Goal: Task Accomplishment & Management: Use online tool/utility

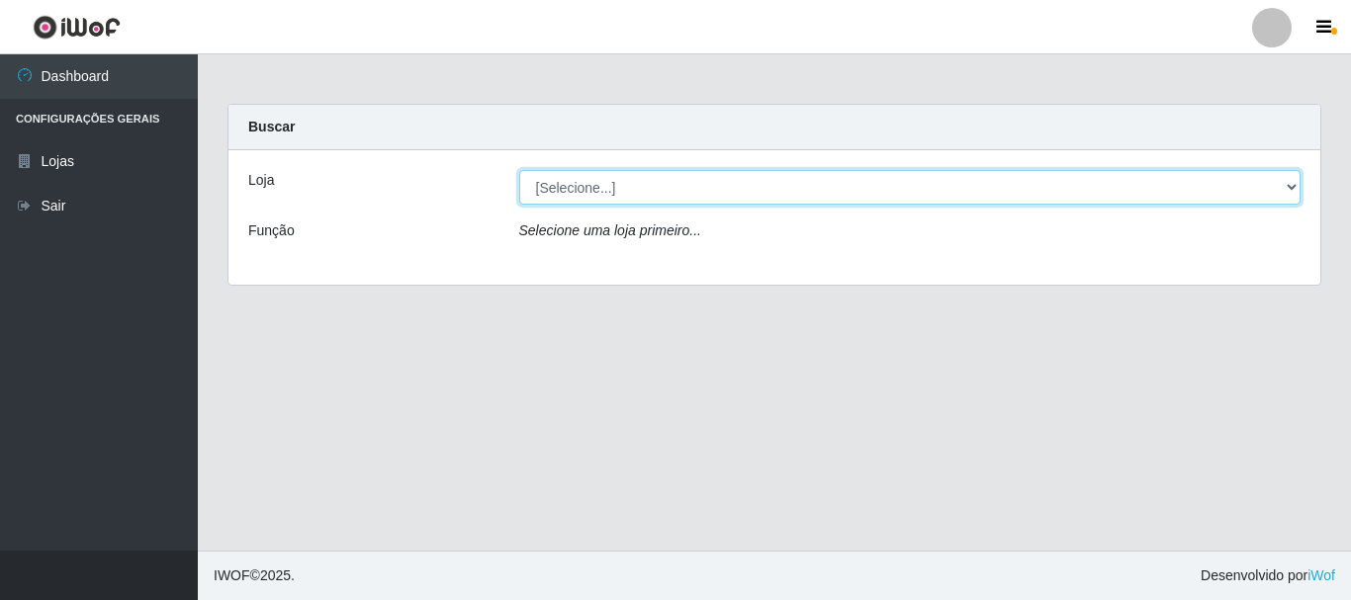
click at [1290, 188] on select "[Selecione...] Nordestão - Alecrim" at bounding box center [910, 187] width 782 height 35
select select "453"
click at [519, 170] on select "[Selecione...] Nordestão - Alecrim" at bounding box center [910, 187] width 782 height 35
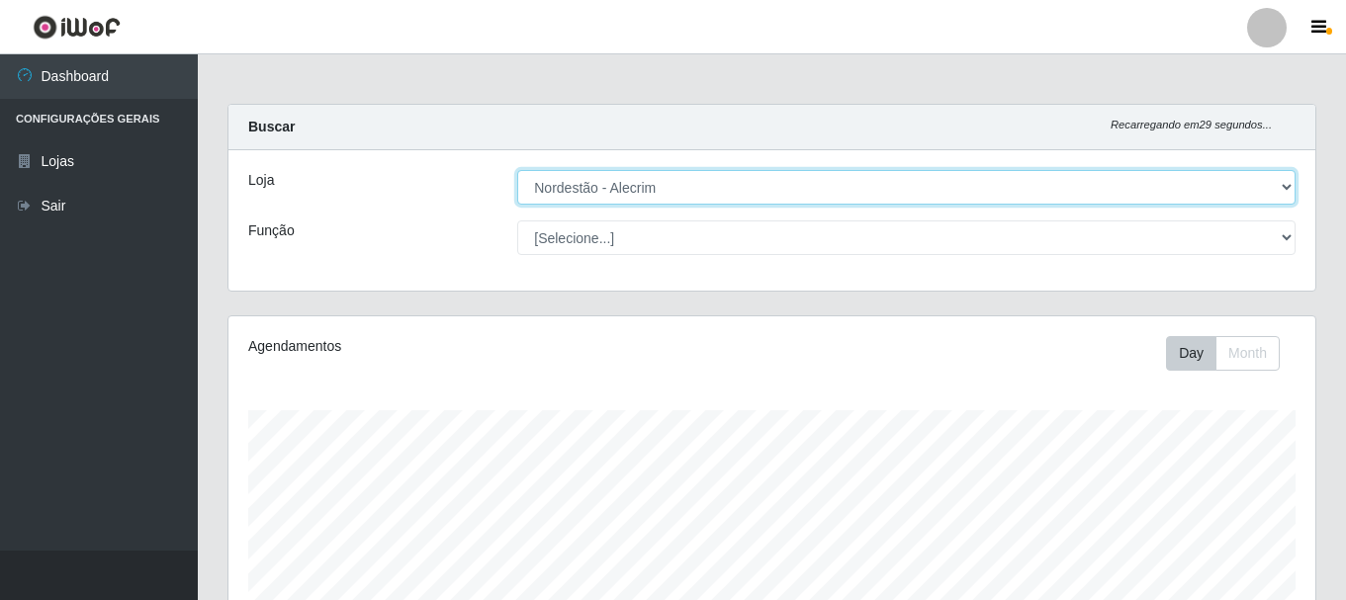
scroll to position [411, 1087]
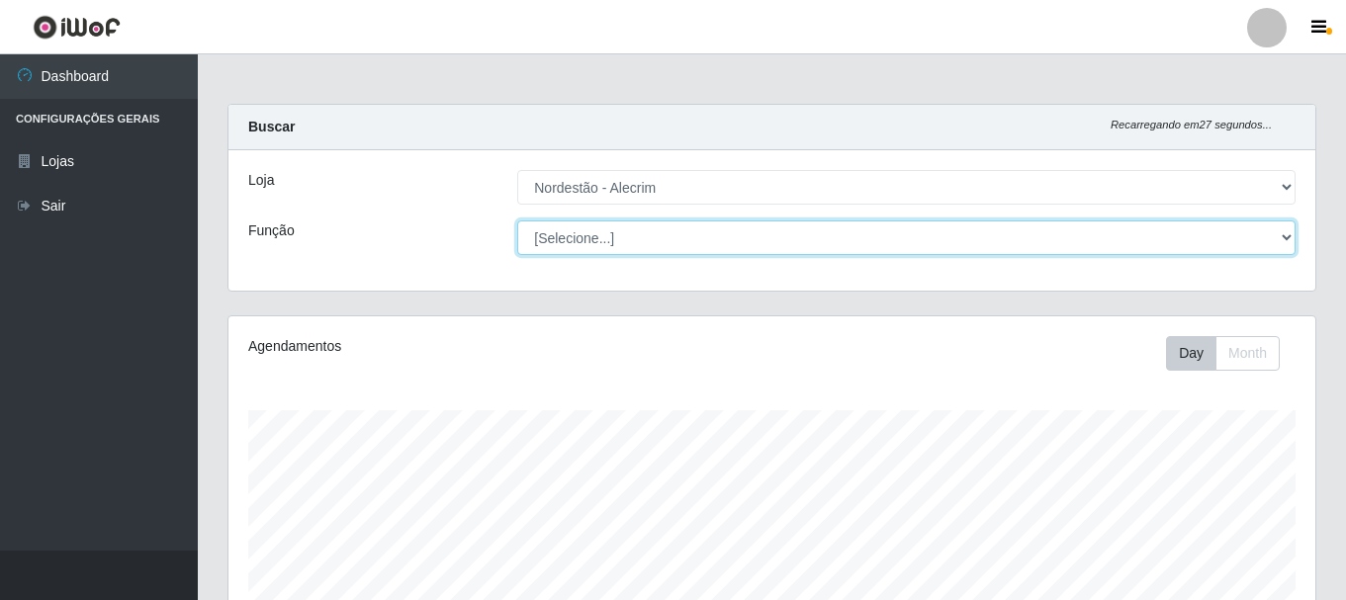
click at [1285, 234] on select "[Selecione...] Balconista + Balconista de Padaria Balconista de Padaria ++ Emba…" at bounding box center [906, 238] width 779 height 35
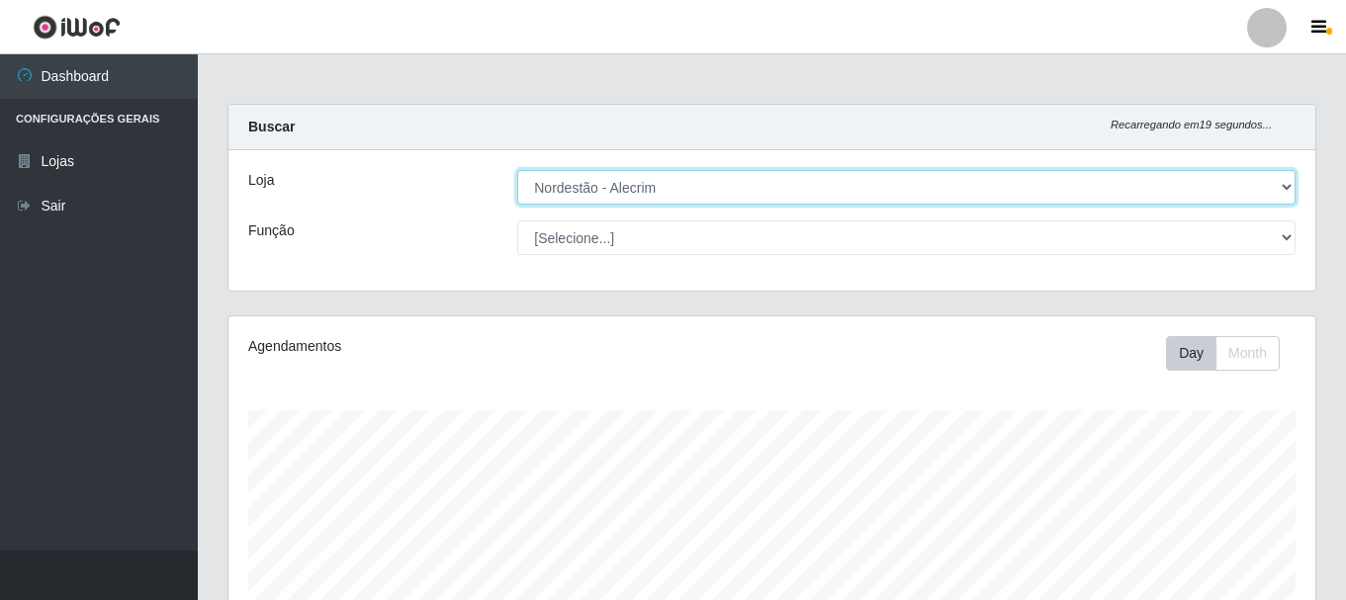
click at [1284, 189] on select "[Selecione...] Nordestão - Alecrim" at bounding box center [906, 187] width 779 height 35
click at [517, 170] on select "[Selecione...] Nordestão - Alecrim" at bounding box center [906, 187] width 779 height 35
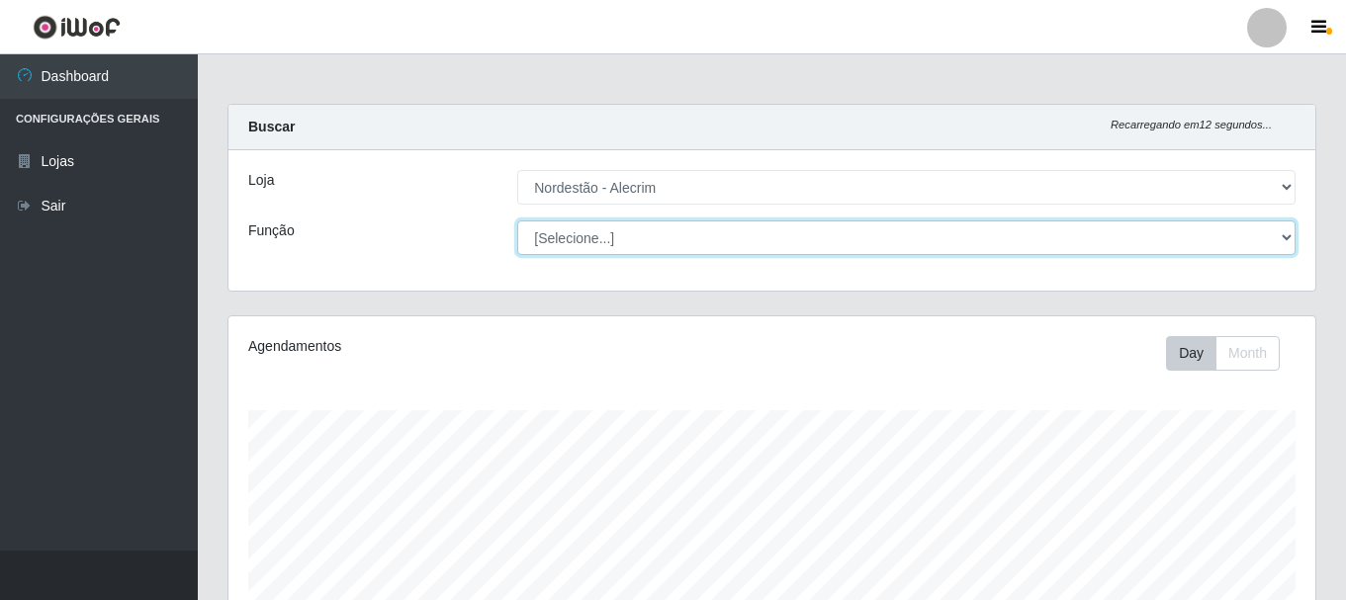
click at [1285, 237] on select "[Selecione...] Balconista + Balconista de Padaria Balconista de Padaria ++ Emba…" at bounding box center [906, 238] width 779 height 35
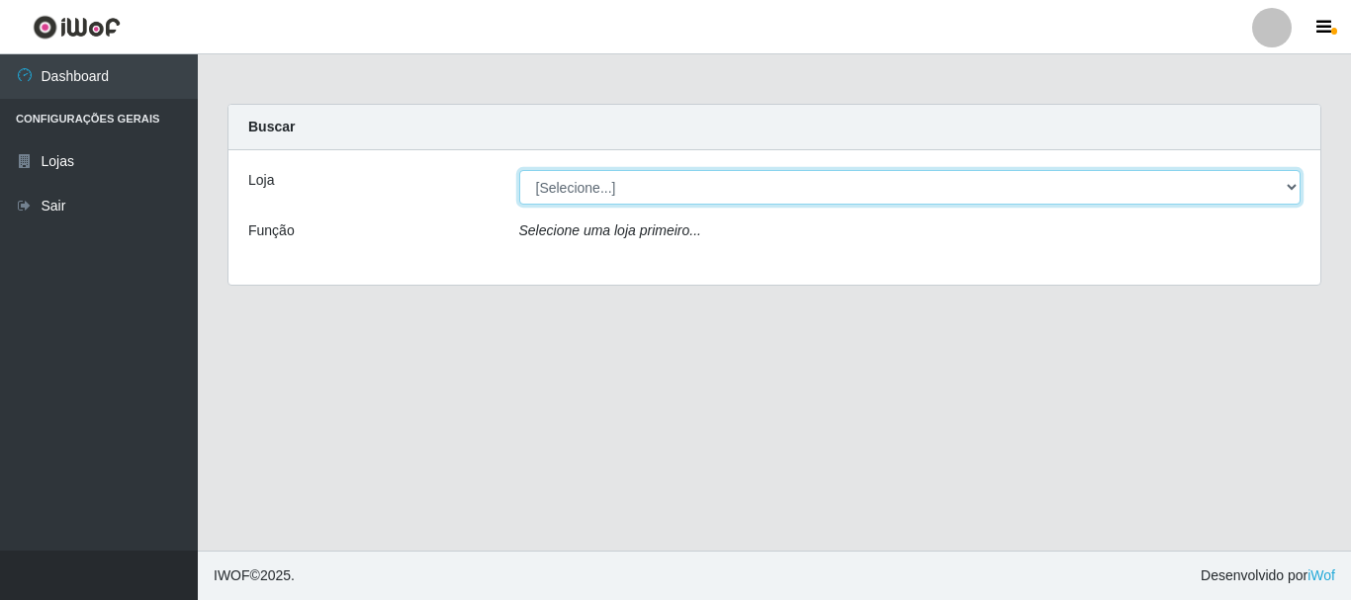
click at [1294, 183] on select "[Selecione...] Nordestão - Alecrim" at bounding box center [910, 187] width 782 height 35
select select "453"
click at [519, 170] on select "[Selecione...] Nordestão - Alecrim" at bounding box center [910, 187] width 782 height 35
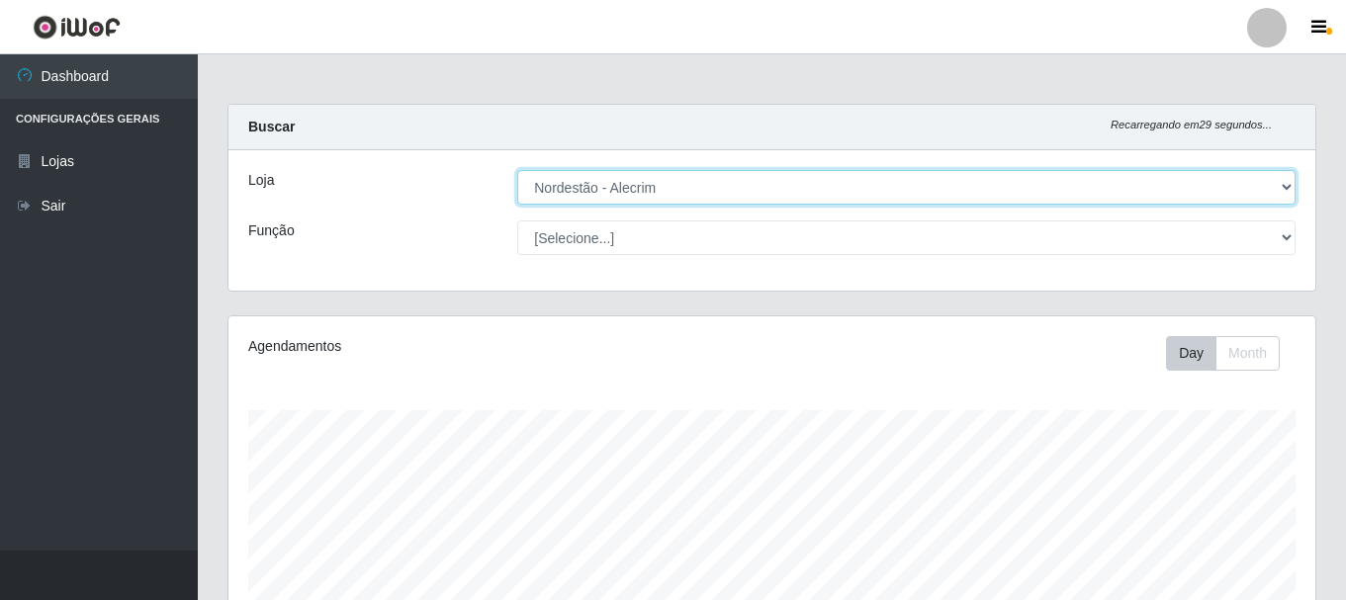
scroll to position [411, 1087]
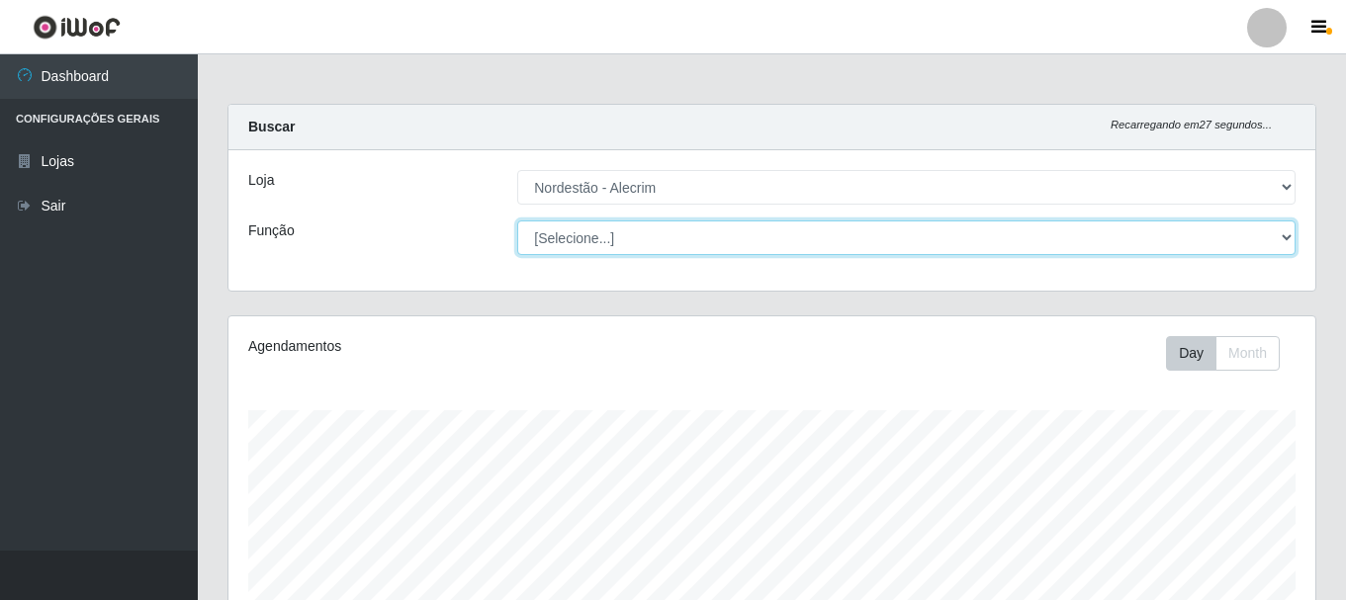
click at [1285, 234] on select "[Selecione...] Balconista + Balconista de Padaria Balconista de Padaria ++ Emba…" at bounding box center [906, 238] width 779 height 35
select select "1"
click at [517, 221] on select "[Selecione...] Balconista + Balconista de Padaria Balconista de Padaria ++ Emba…" at bounding box center [906, 238] width 779 height 35
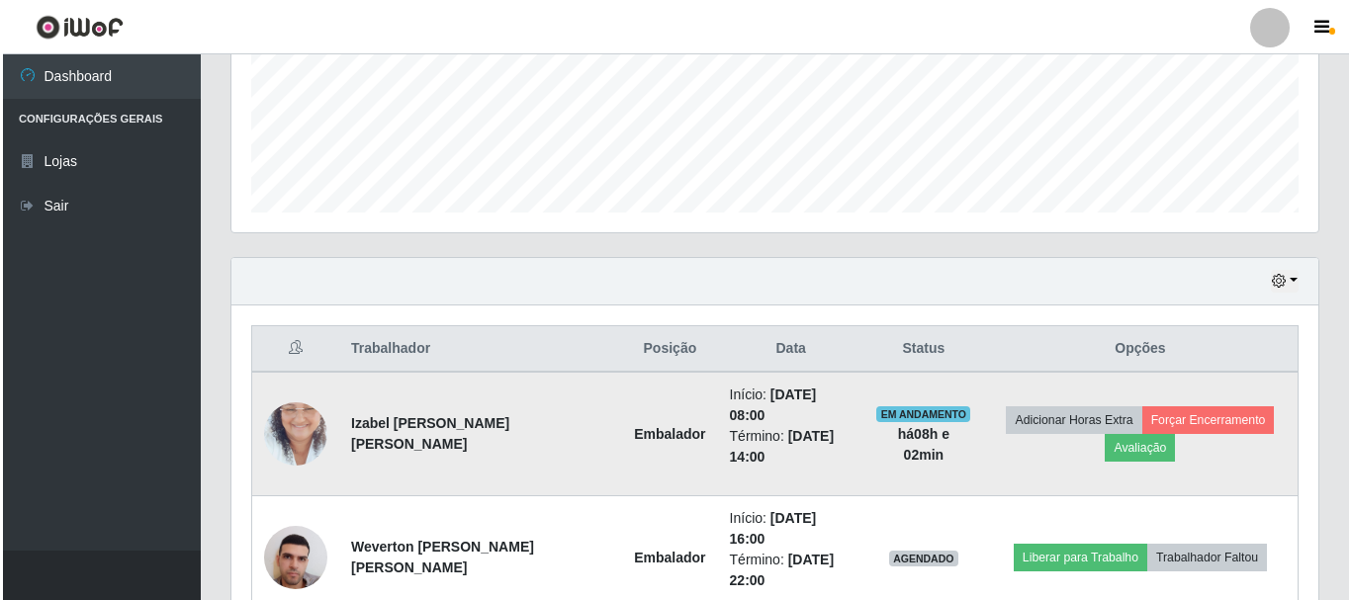
scroll to position [594, 0]
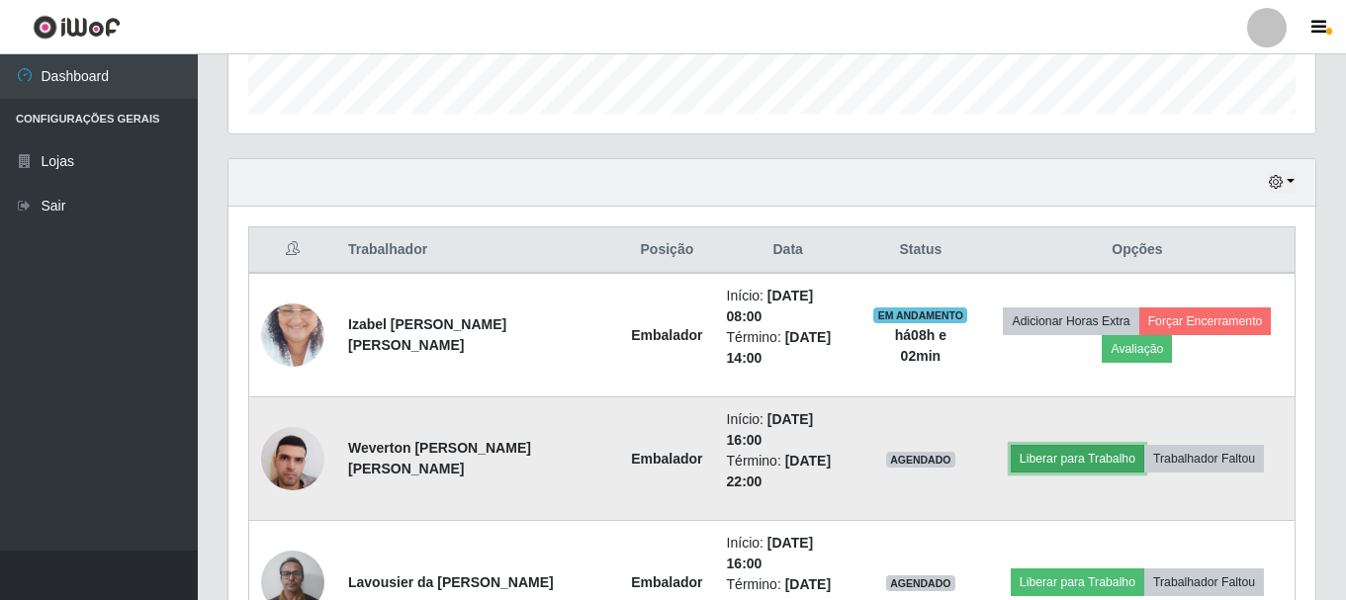
click at [1104, 445] on button "Liberar para Trabalho" at bounding box center [1078, 459] width 134 height 28
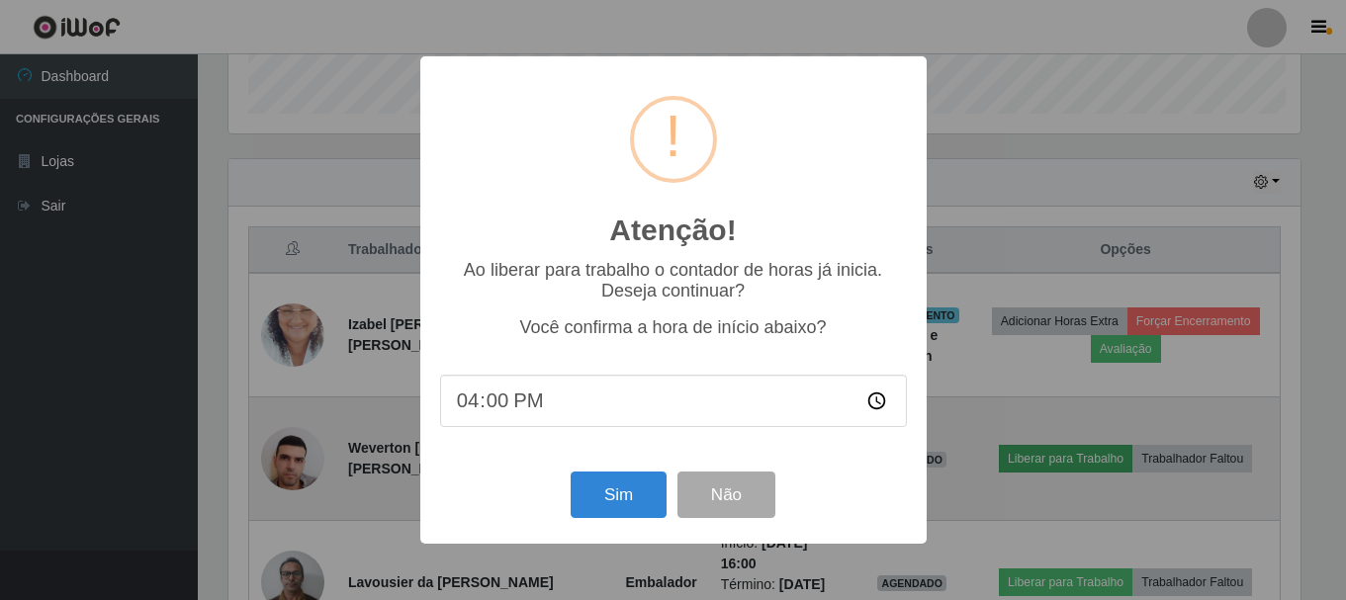
scroll to position [411, 1077]
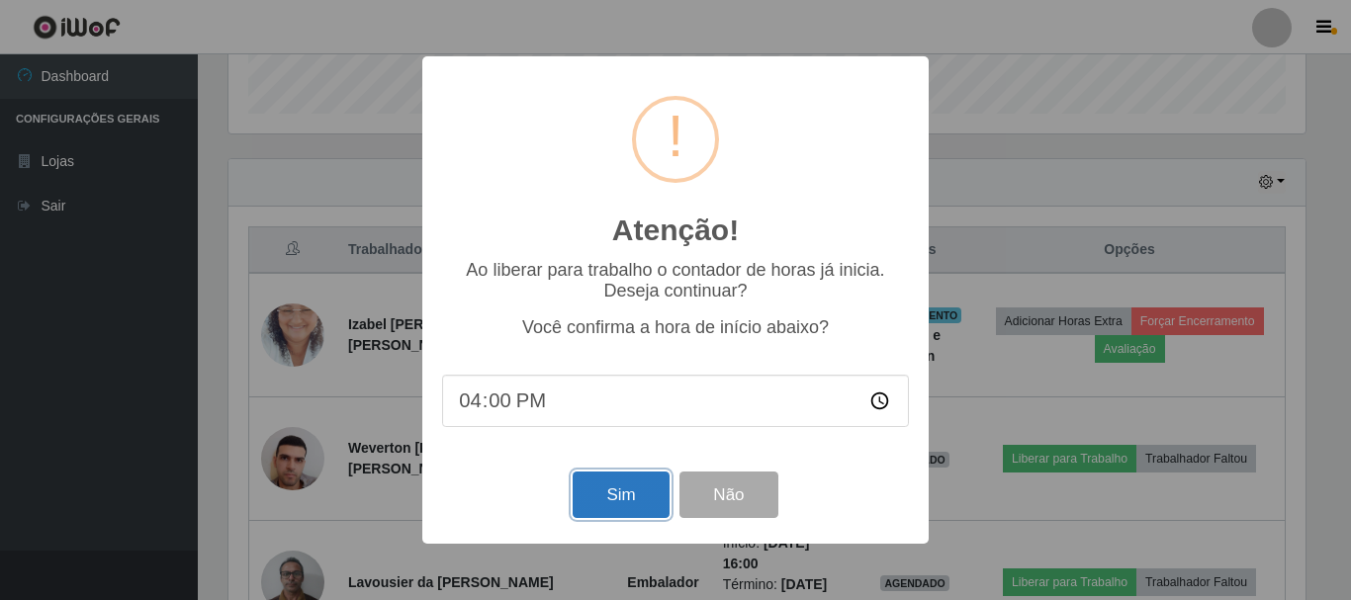
click at [615, 497] on button "Sim" at bounding box center [621, 495] width 96 height 46
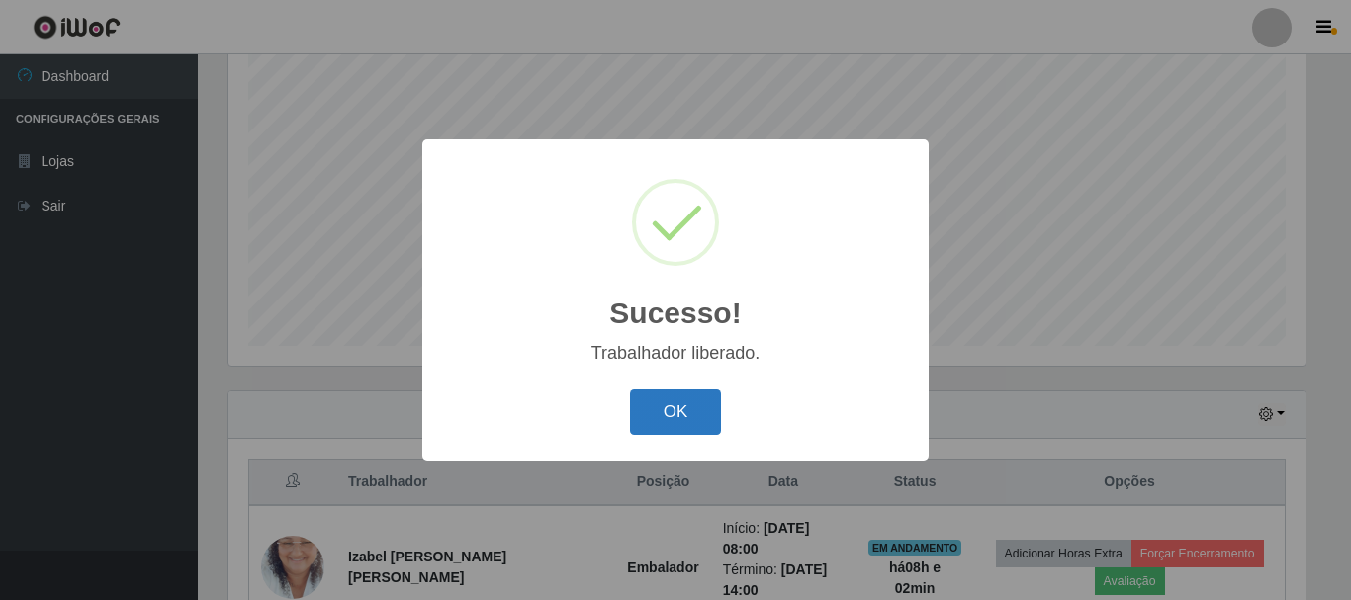
click at [683, 413] on button "OK" at bounding box center [676, 413] width 92 height 46
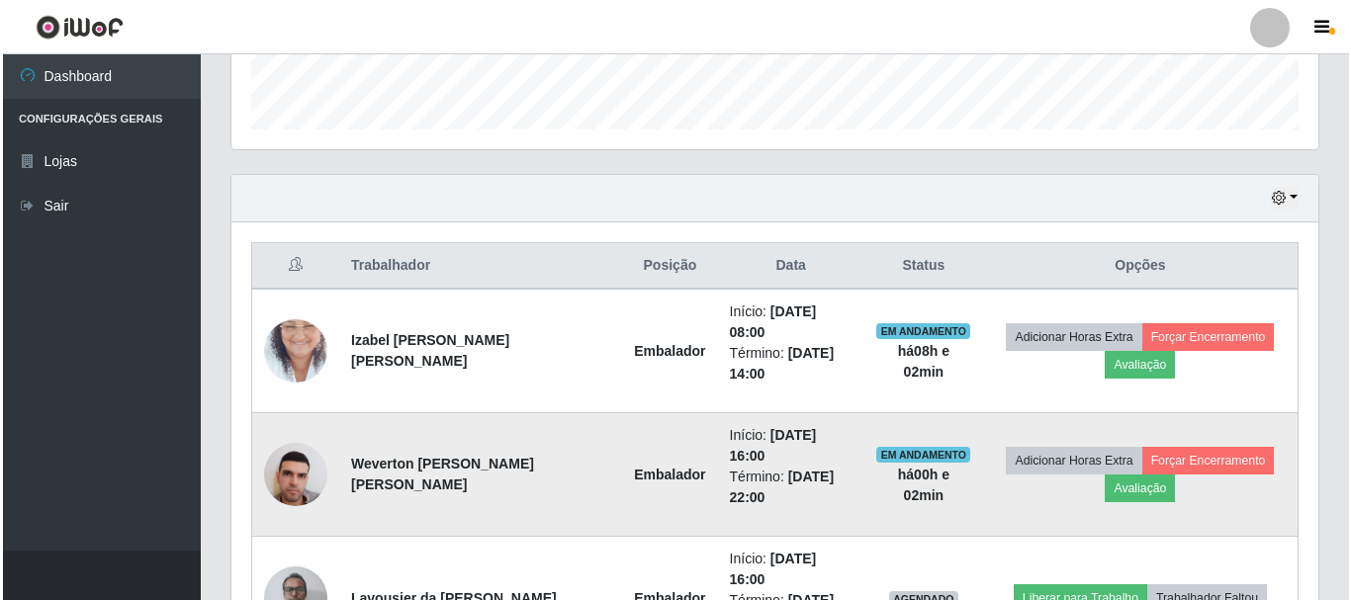
scroll to position [658, 0]
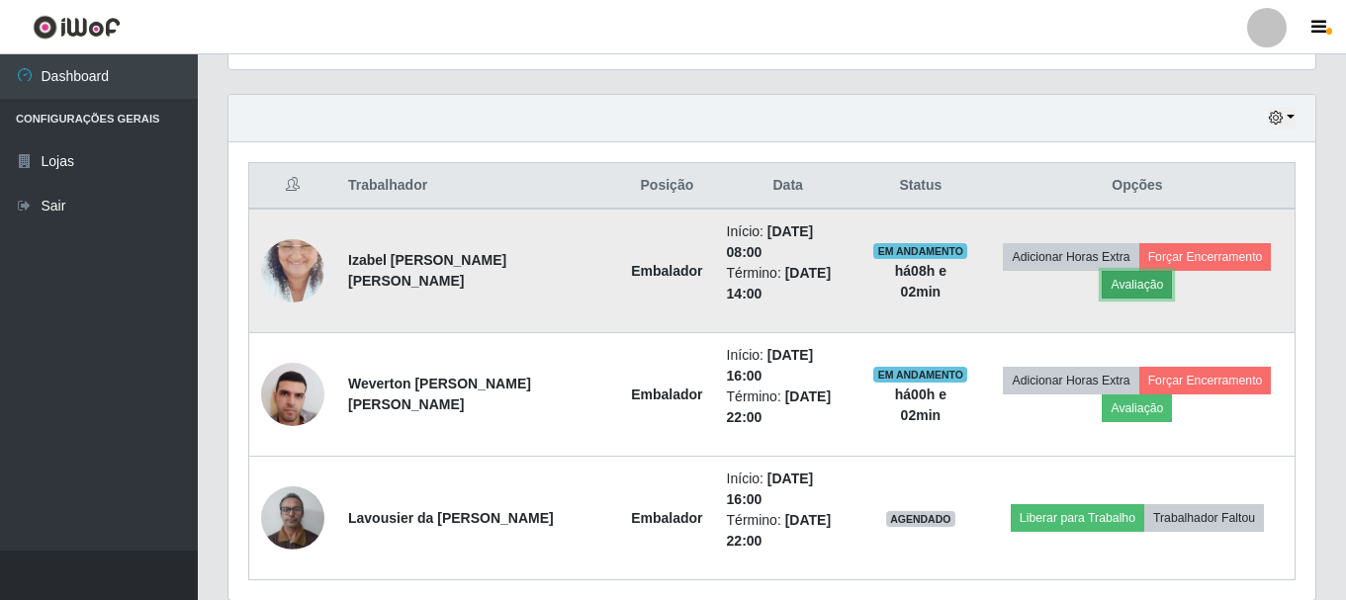
click at [1121, 271] on button "Avaliação" at bounding box center [1137, 285] width 70 height 28
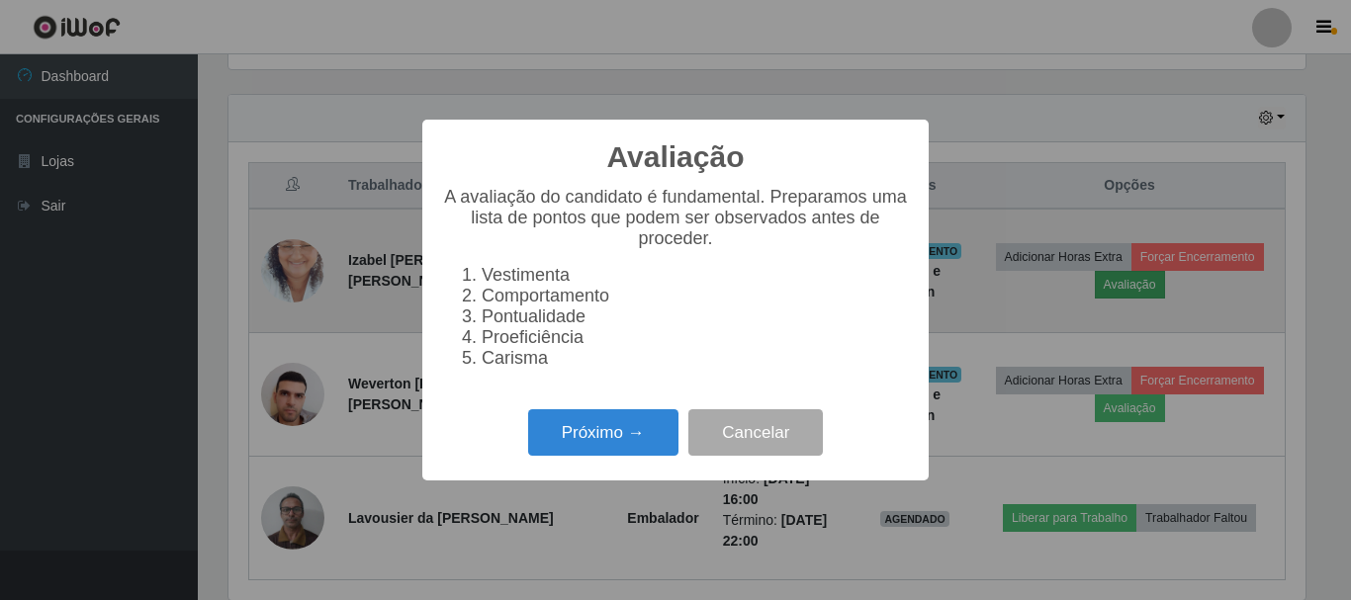
scroll to position [411, 1077]
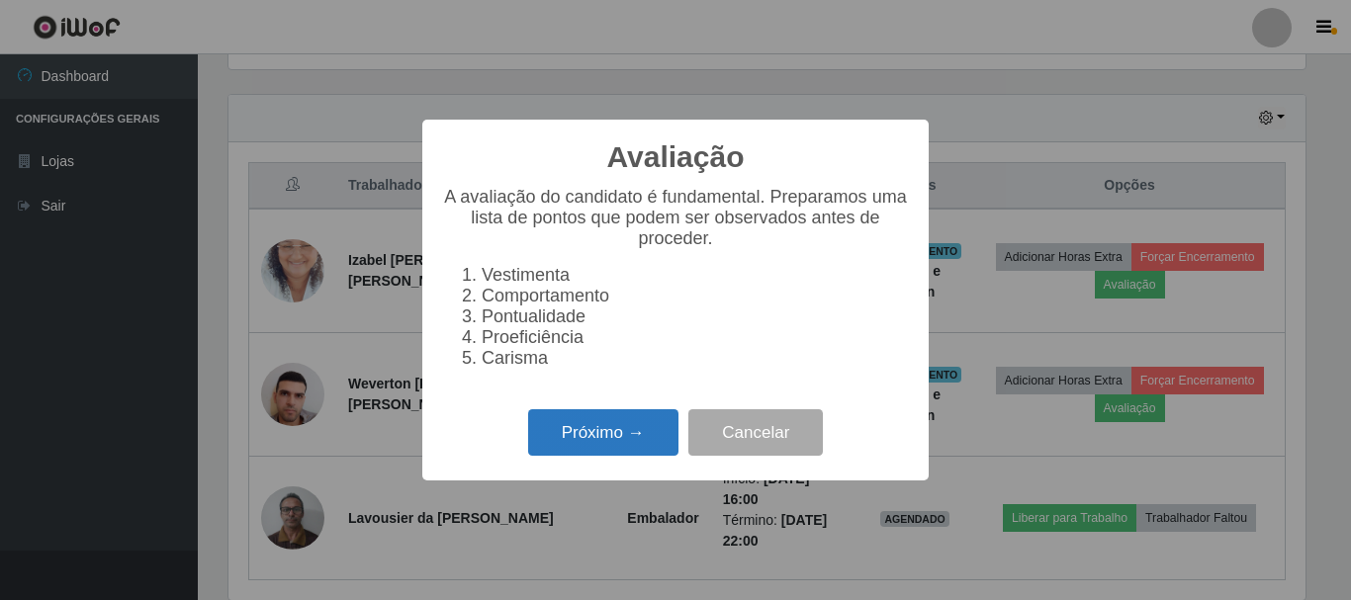
click at [649, 437] on button "Próximo →" at bounding box center [603, 433] width 150 height 46
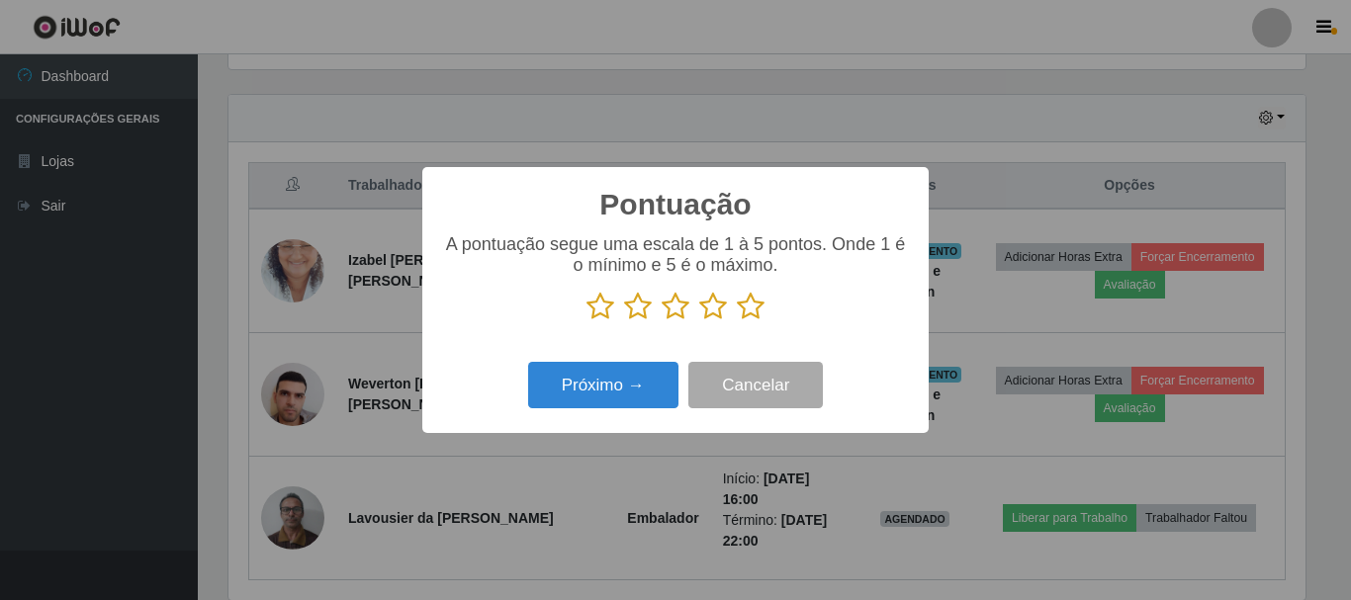
click at [751, 310] on icon at bounding box center [751, 307] width 28 height 30
click at [737, 322] on input "radio" at bounding box center [737, 322] width 0 height 0
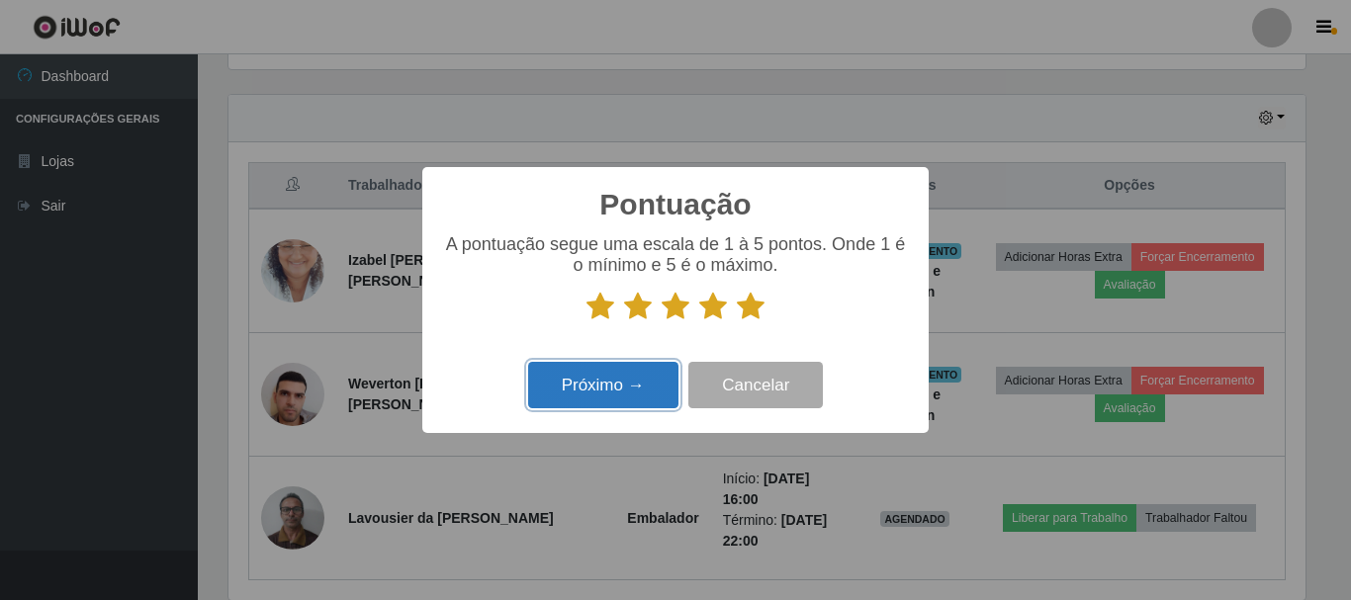
click at [614, 382] on button "Próximo →" at bounding box center [603, 385] width 150 height 46
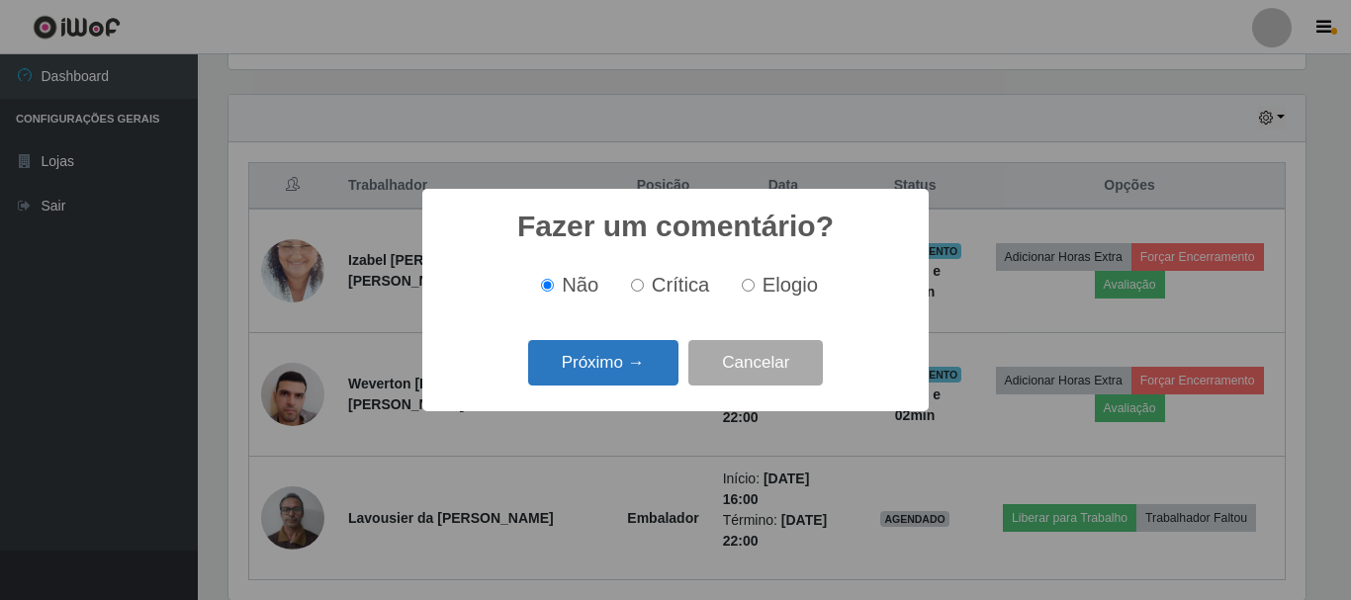
click at [619, 365] on button "Próximo →" at bounding box center [603, 363] width 150 height 46
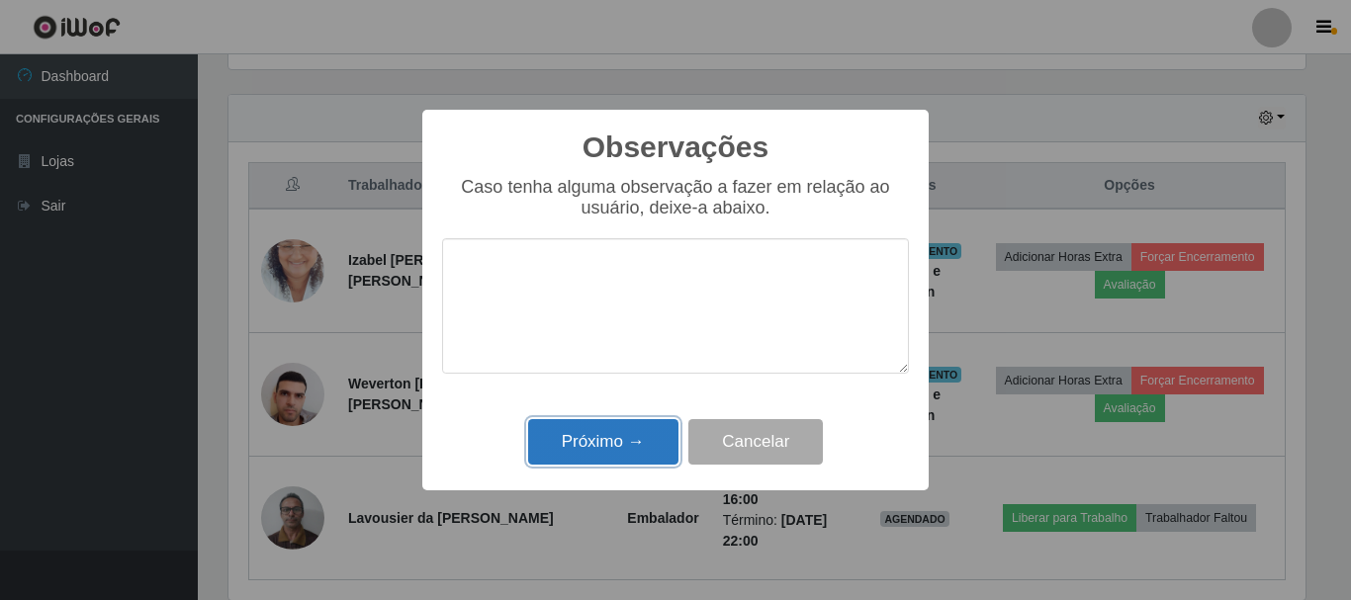
click at [621, 445] on button "Próximo →" at bounding box center [603, 442] width 150 height 46
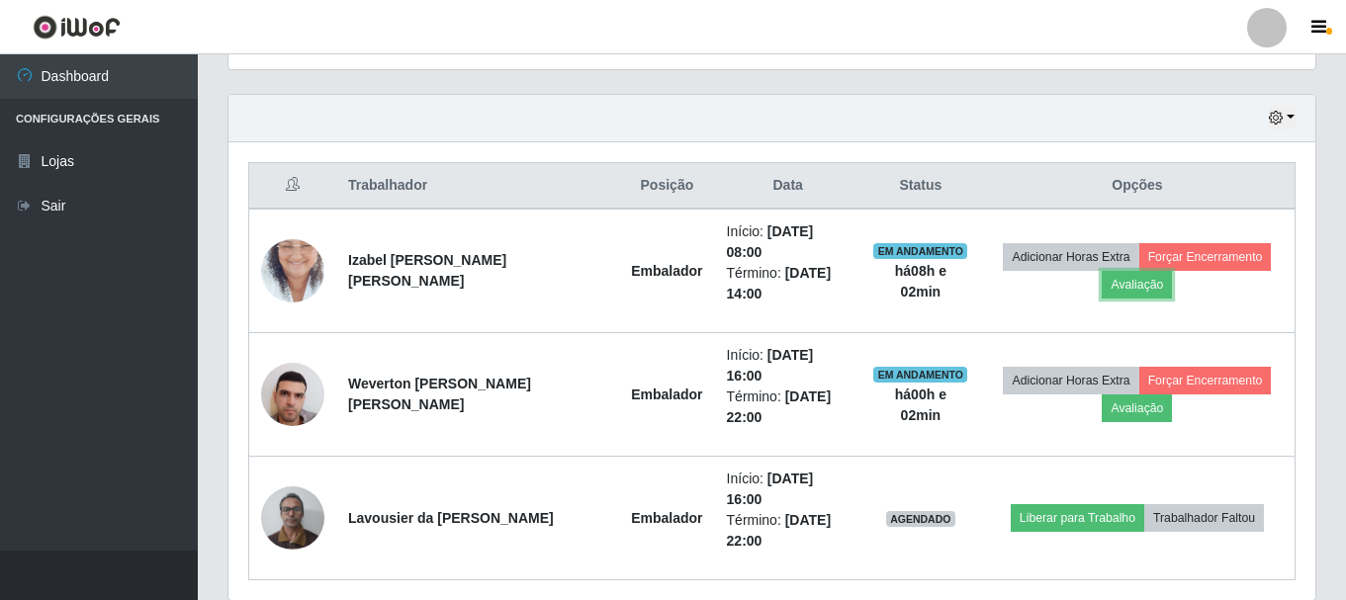
scroll to position [411, 1087]
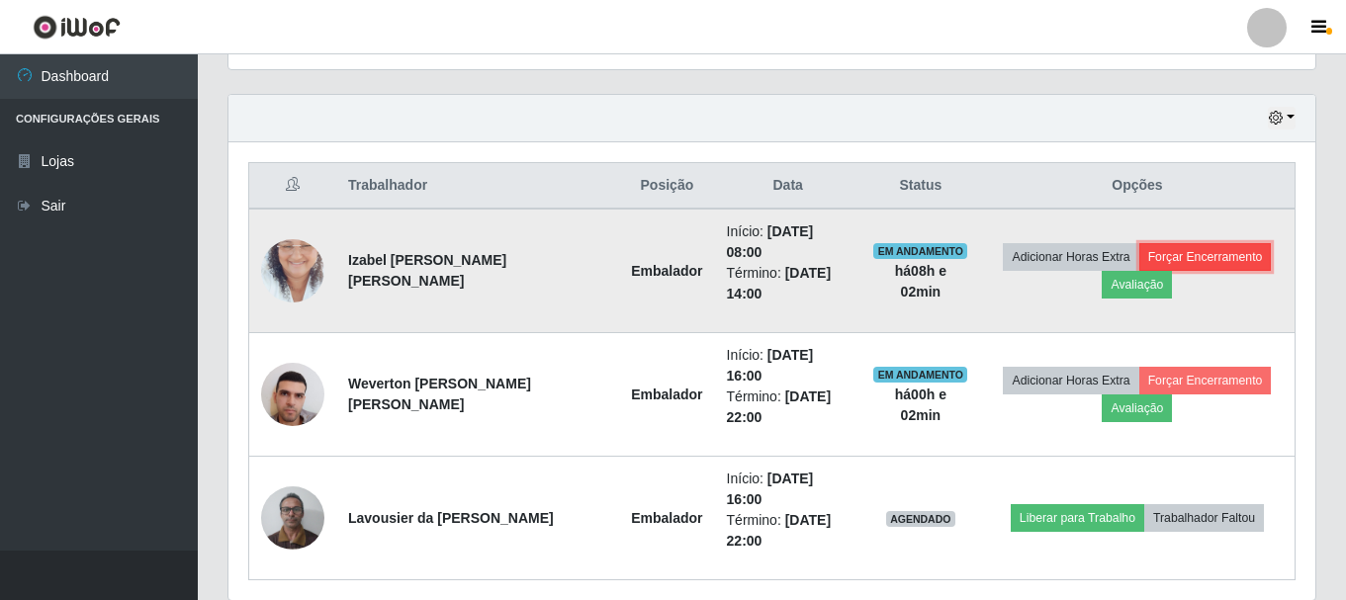
click at [1176, 243] on button "Forçar Encerramento" at bounding box center [1206, 257] width 133 height 28
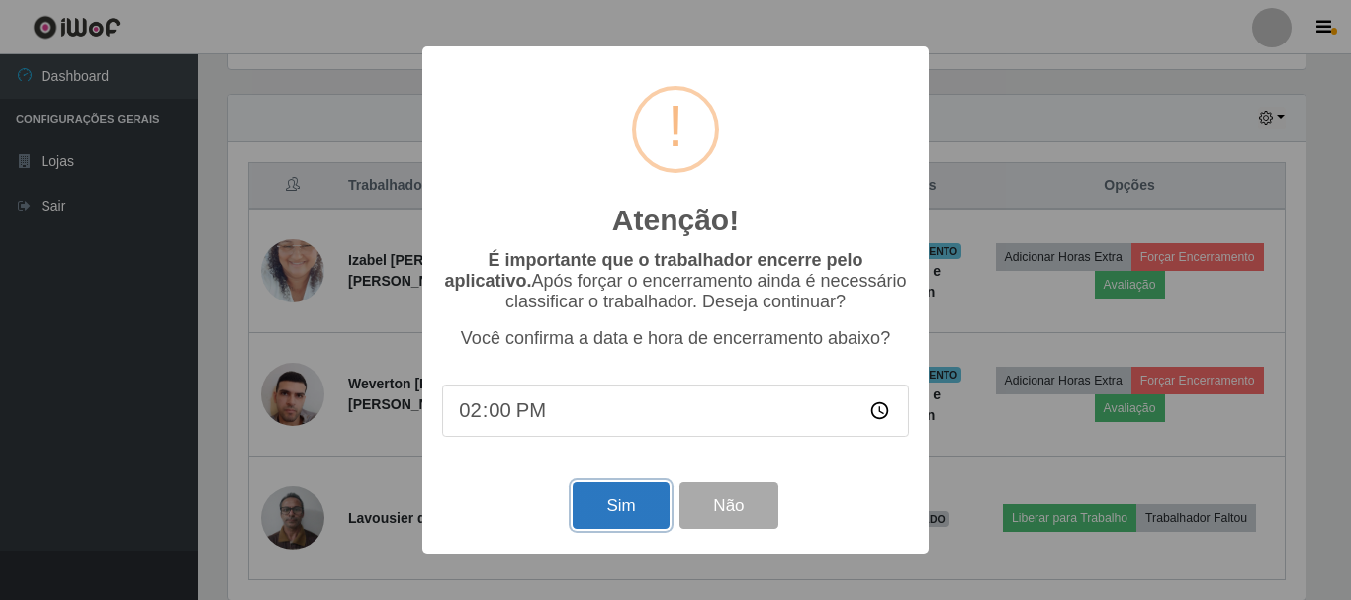
click at [628, 501] on button "Sim" at bounding box center [621, 506] width 96 height 46
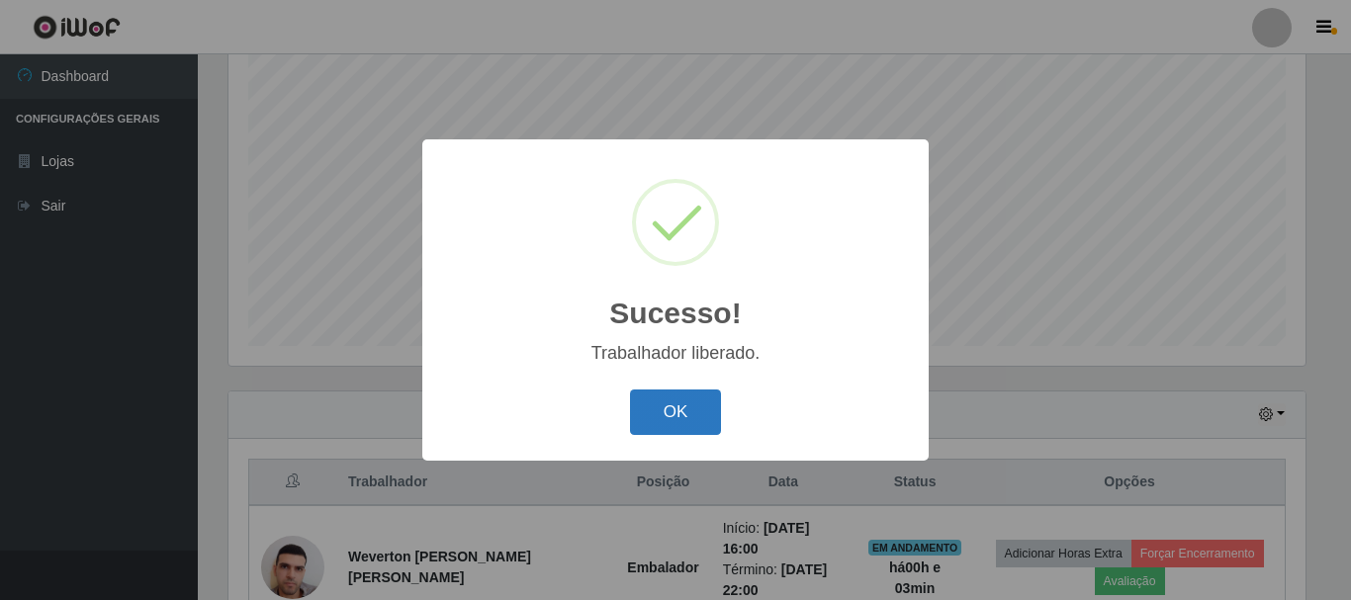
click at [672, 409] on button "OK" at bounding box center [676, 413] width 92 height 46
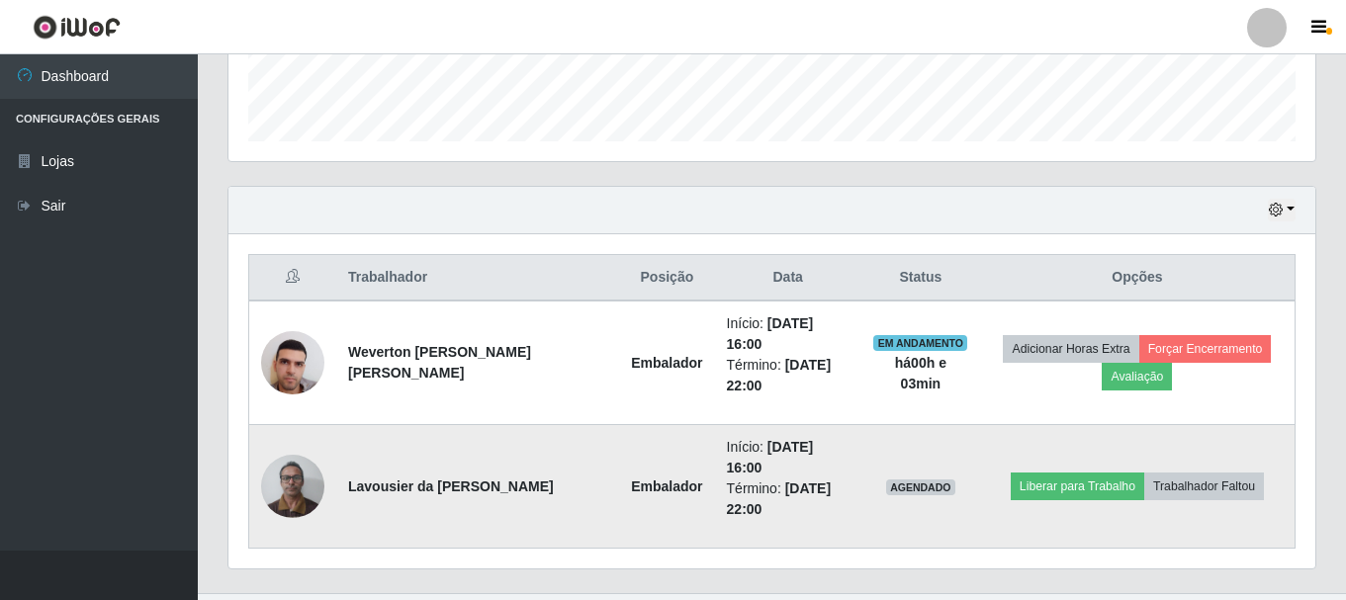
scroll to position [0, 0]
click at [1083, 472] on button "Liberar para Trabalho" at bounding box center [1078, 486] width 134 height 28
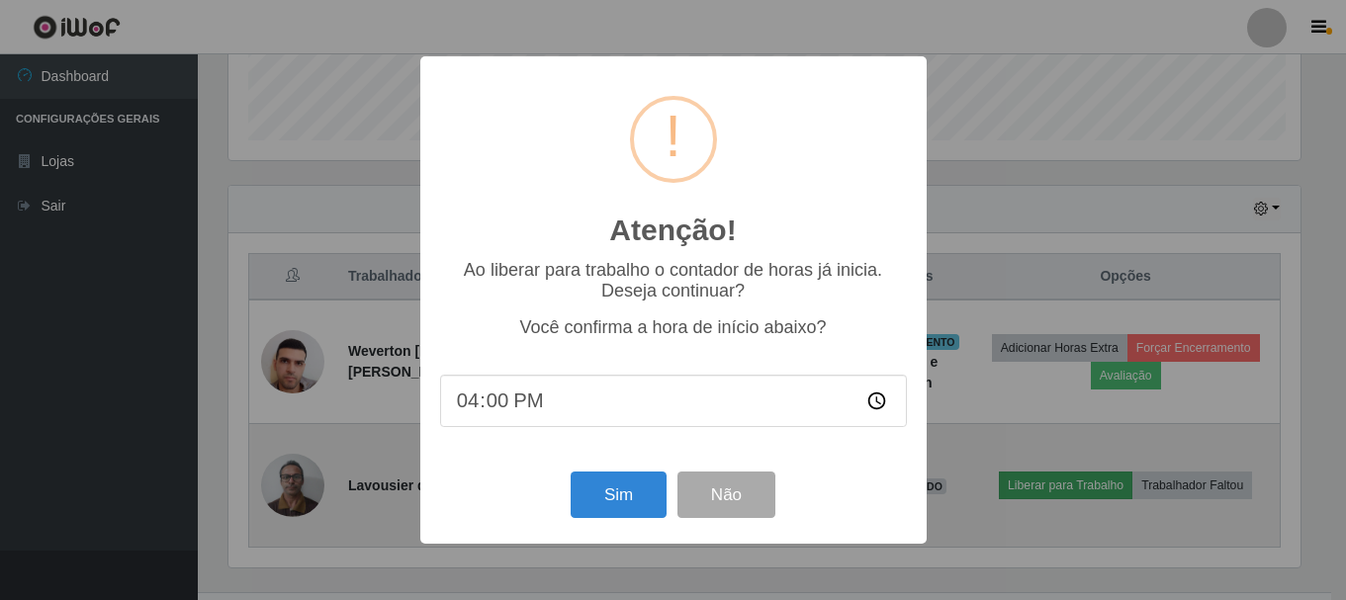
scroll to position [411, 1077]
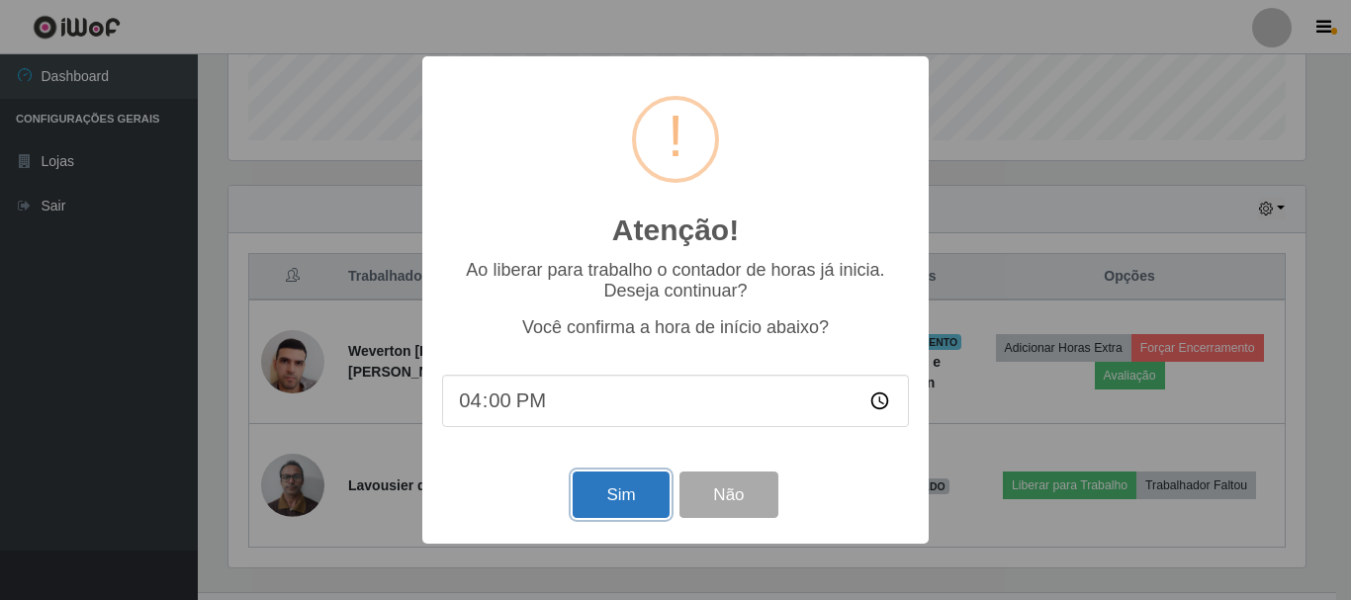
click at [653, 507] on button "Sim" at bounding box center [621, 495] width 96 height 46
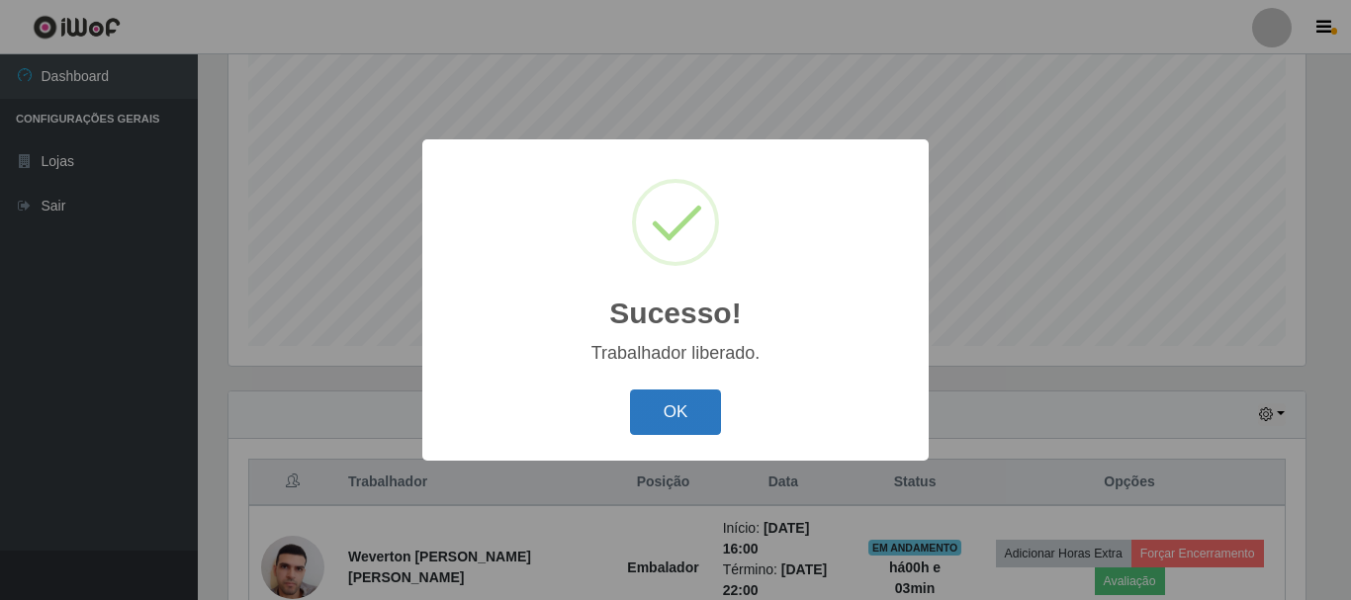
click at [681, 429] on button "OK" at bounding box center [676, 413] width 92 height 46
